Goal: Check status: Check status

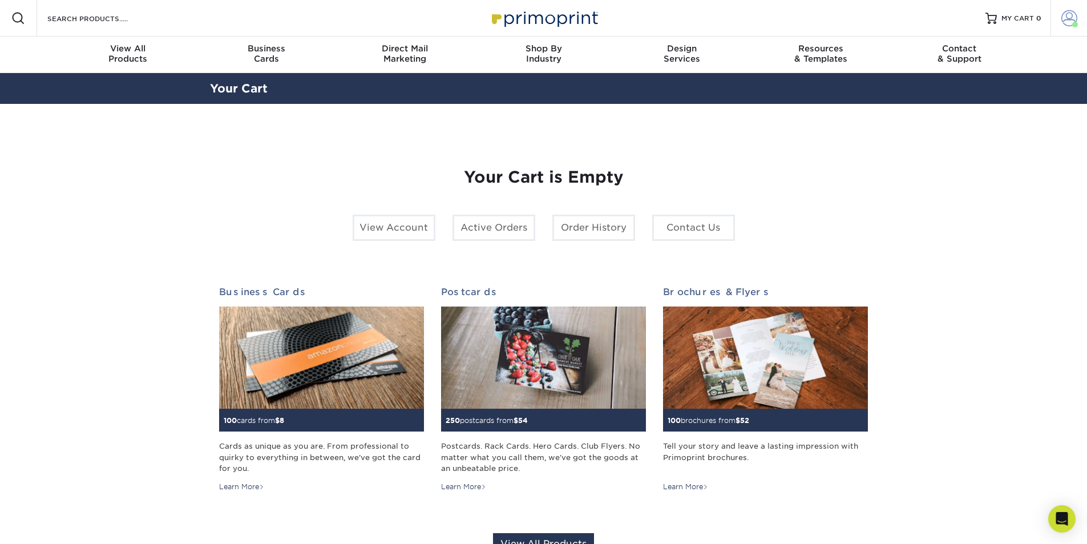
click at [1064, 18] on span at bounding box center [1070, 18] width 16 height 16
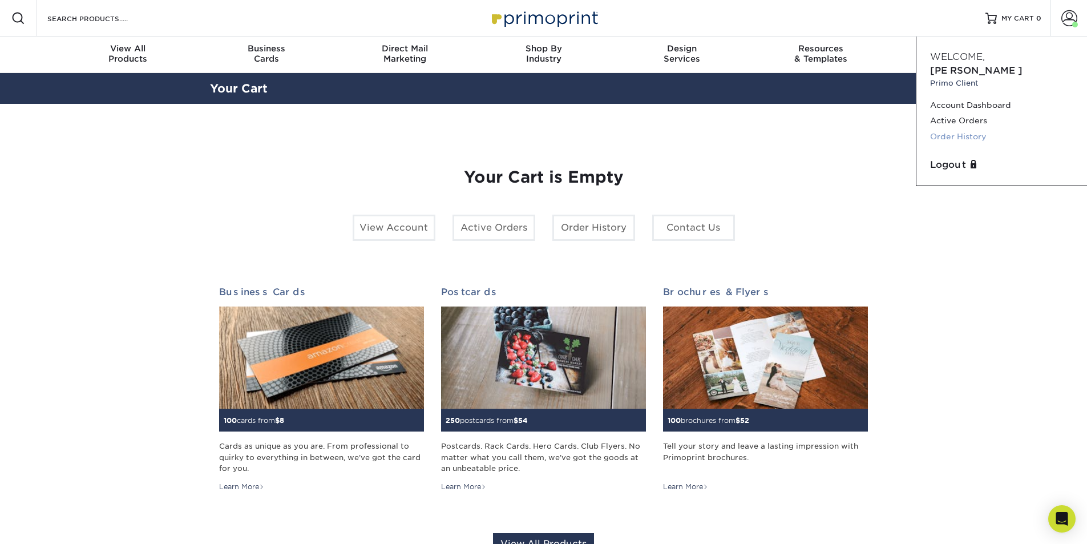
click at [957, 129] on link "Order History" at bounding box center [1001, 136] width 143 height 15
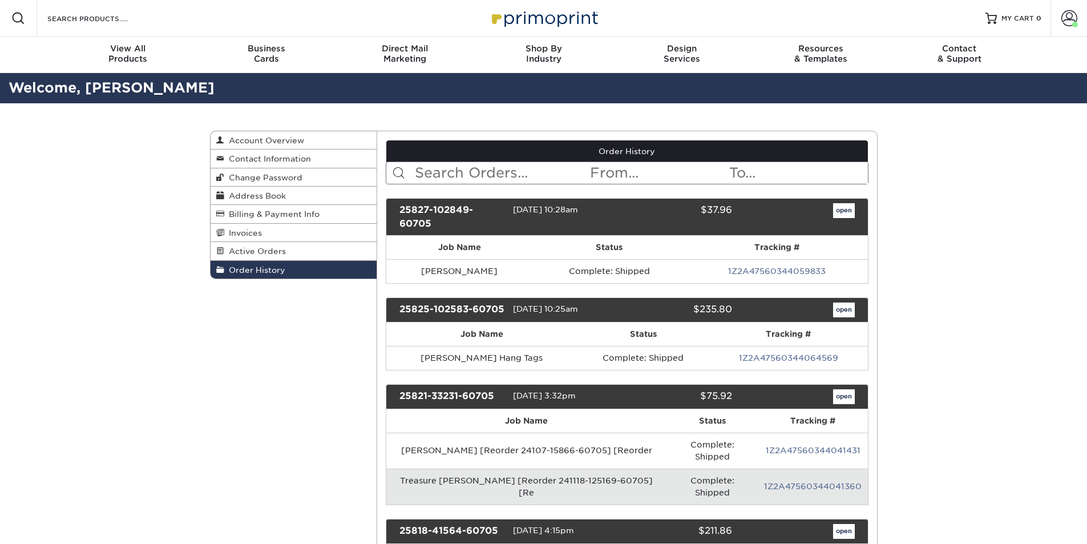
click at [474, 176] on input "text" at bounding box center [501, 173] width 175 height 22
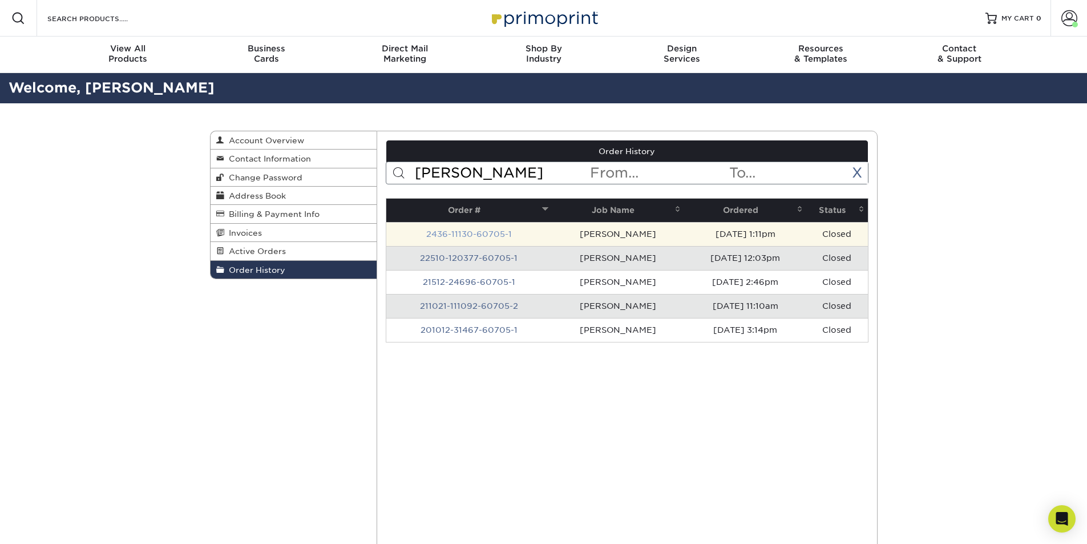
type input "[PERSON_NAME]"
click at [490, 236] on link "2436-11130-60705-1" at bounding box center [469, 233] width 86 height 9
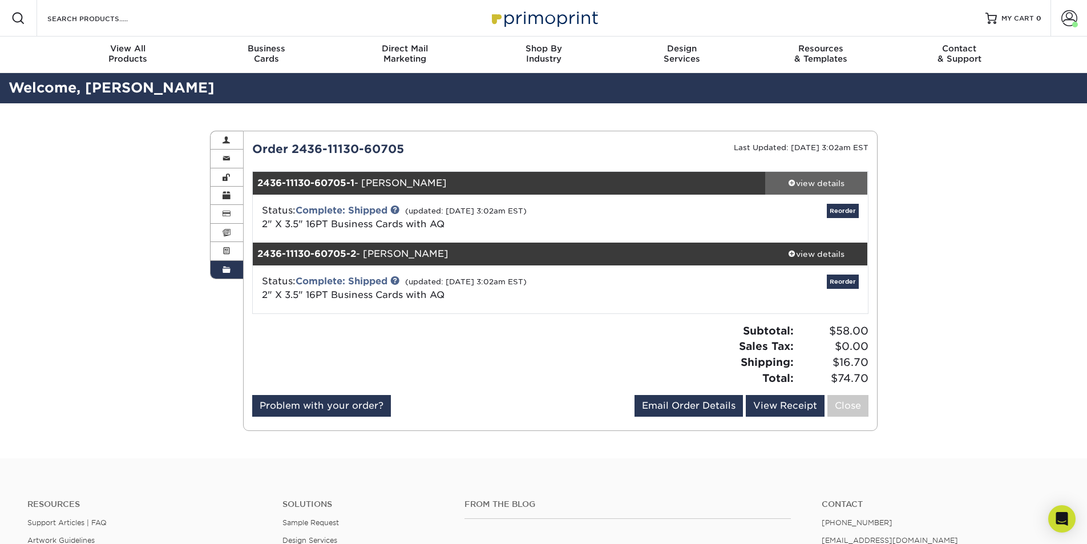
click at [809, 187] on div "view details" at bounding box center [816, 183] width 103 height 11
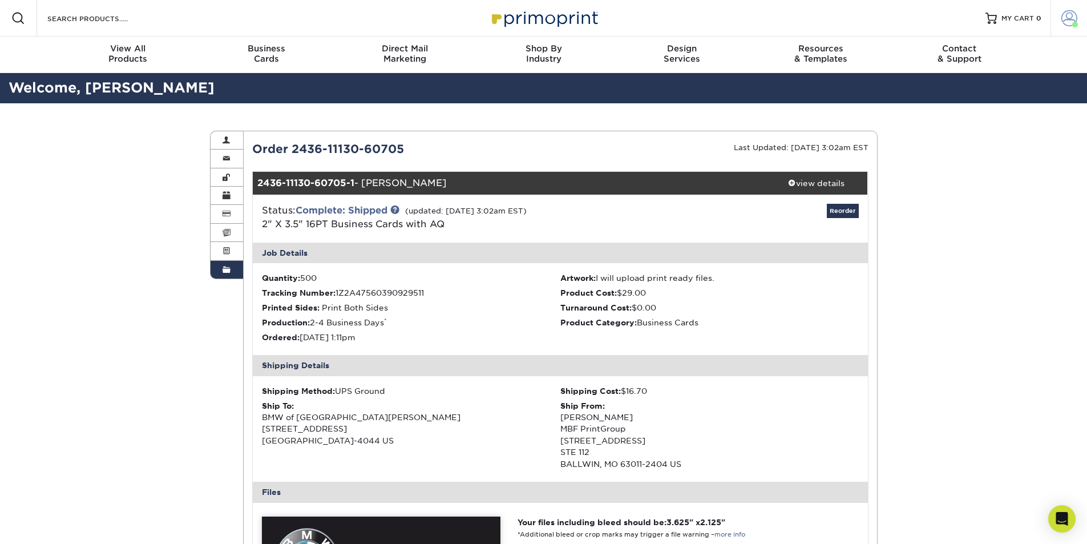
click at [1064, 24] on span at bounding box center [1070, 18] width 16 height 16
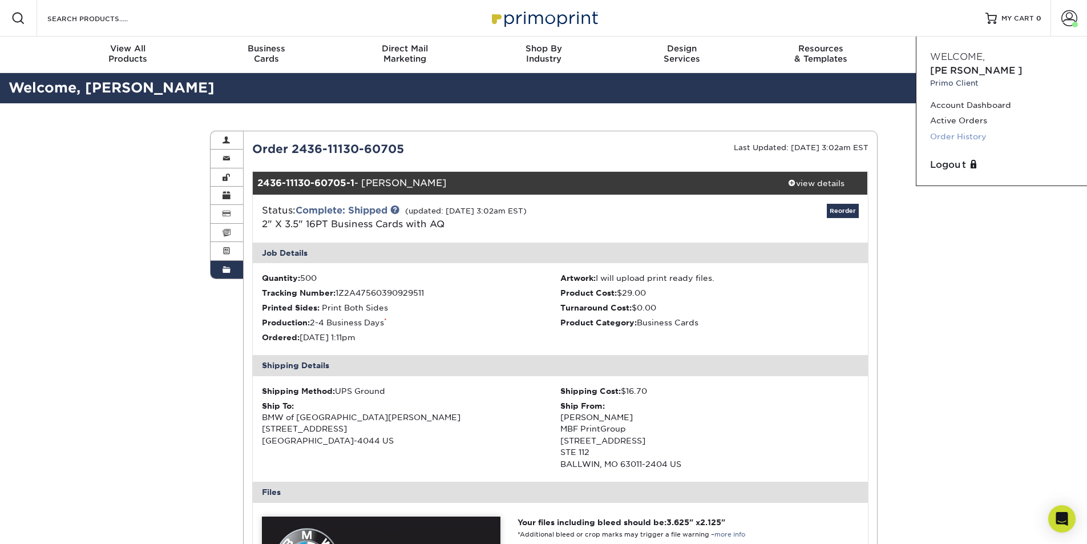
click at [961, 129] on link "Order History" at bounding box center [1001, 136] width 143 height 15
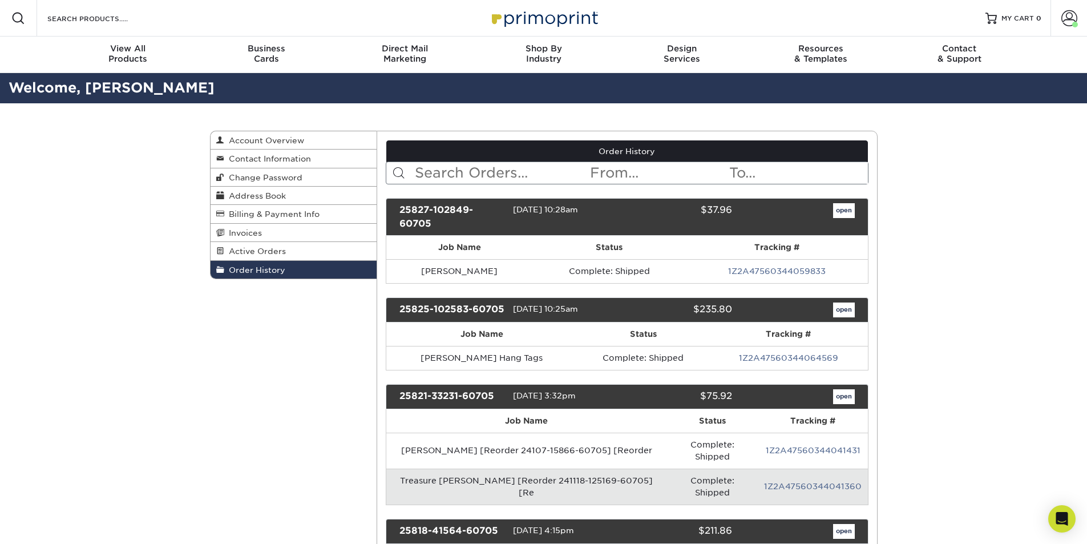
click at [461, 180] on input "text" at bounding box center [501, 173] width 175 height 22
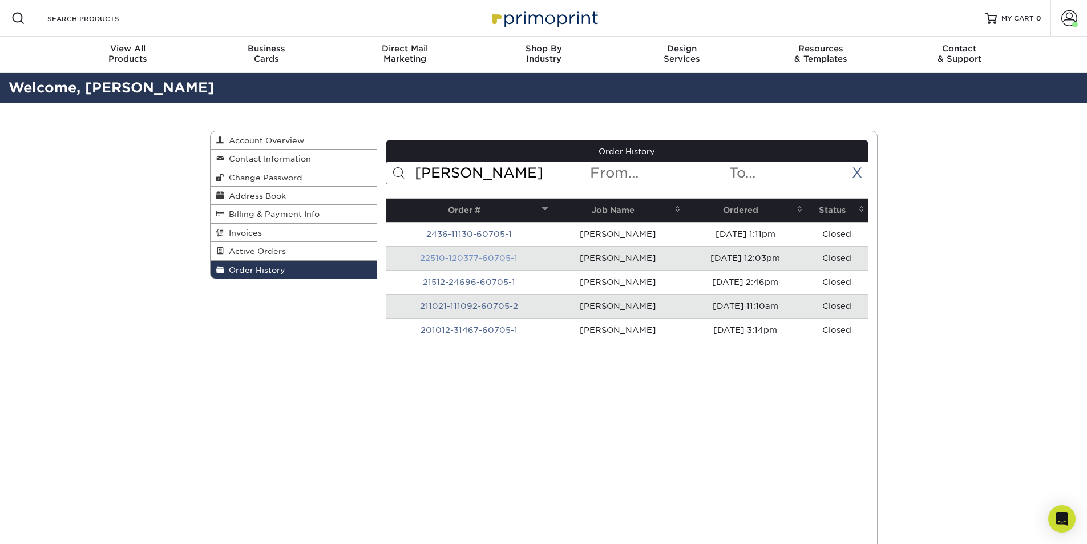
type input "[PERSON_NAME]"
click at [458, 259] on link "22510-120377-60705-1" at bounding box center [469, 257] width 98 height 9
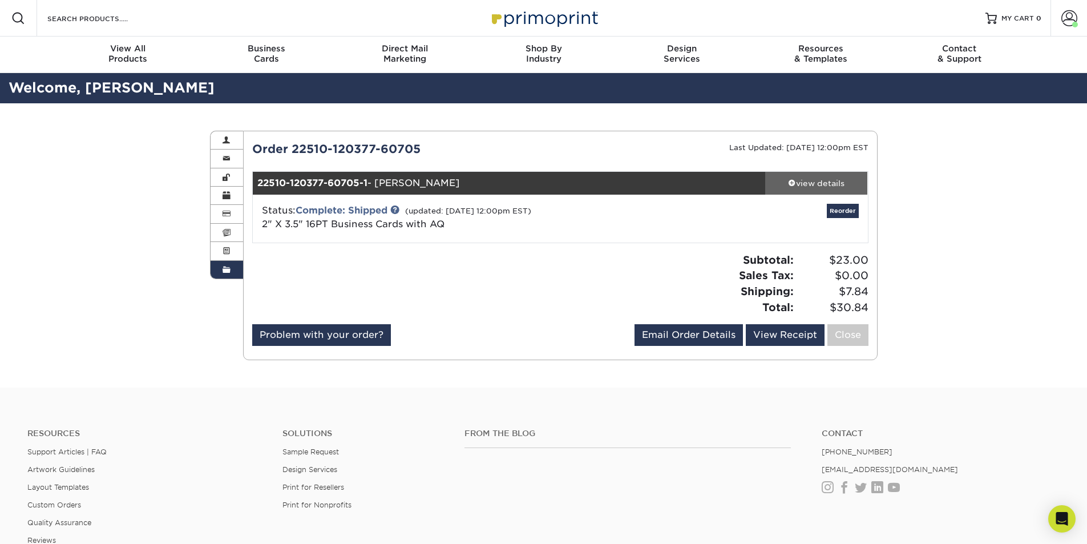
click at [795, 182] on div "view details" at bounding box center [816, 183] width 103 height 11
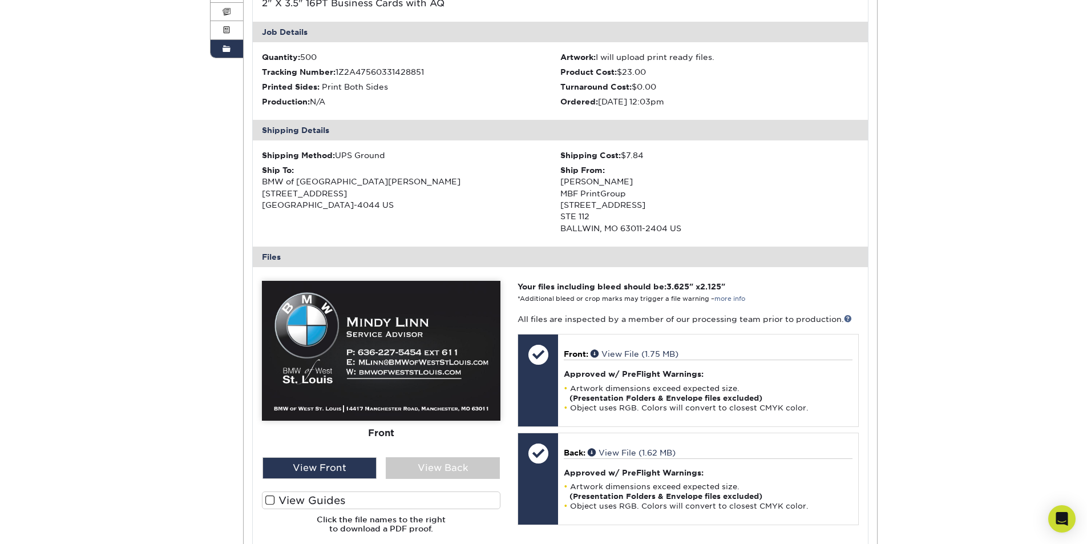
scroll to position [228, 0]
